Goal: Task Accomplishment & Management: Manage account settings

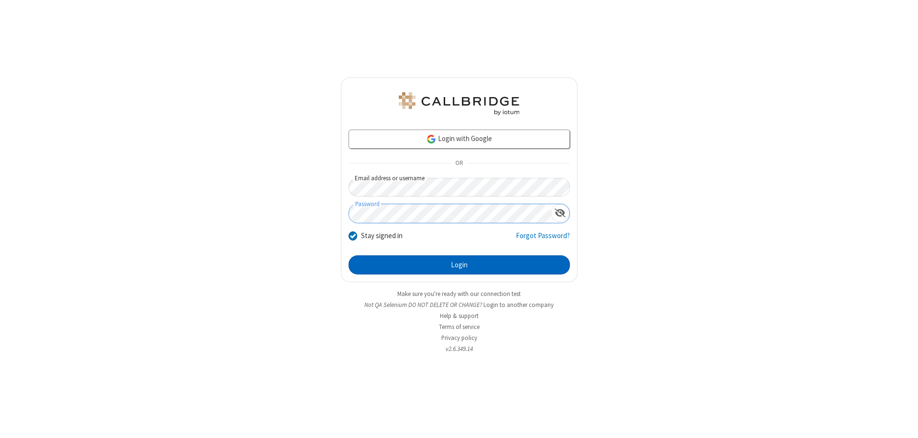
click at [459, 265] on button "Login" at bounding box center [459, 264] width 221 height 19
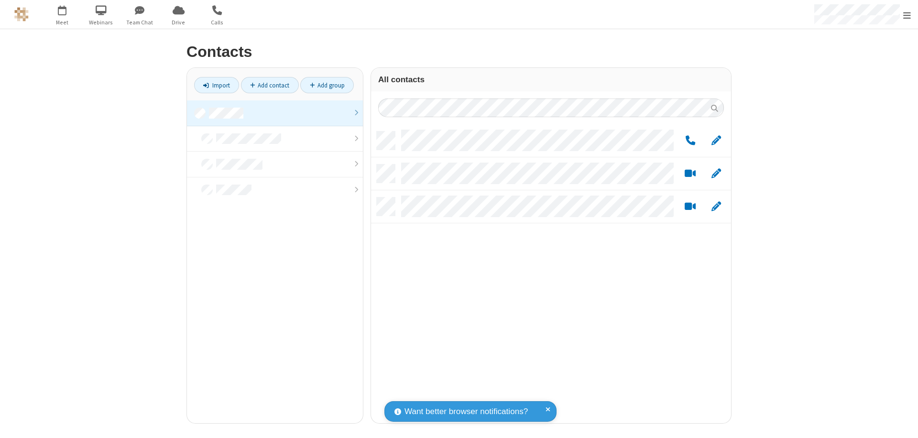
scroll to position [292, 353]
click at [275, 113] on link at bounding box center [275, 113] width 176 height 26
click at [327, 85] on link "Add group" at bounding box center [327, 85] width 54 height 16
